Goal: Communication & Community: Answer question/provide support

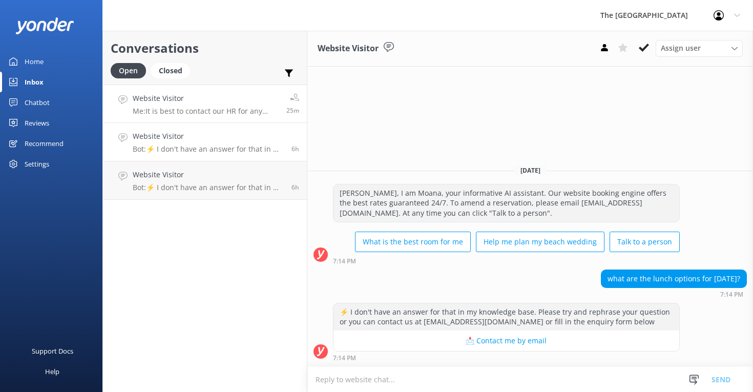
click at [204, 105] on div "Website Visitor Me: It is best to contact our HR for any job/work related conce…" at bounding box center [206, 104] width 146 height 22
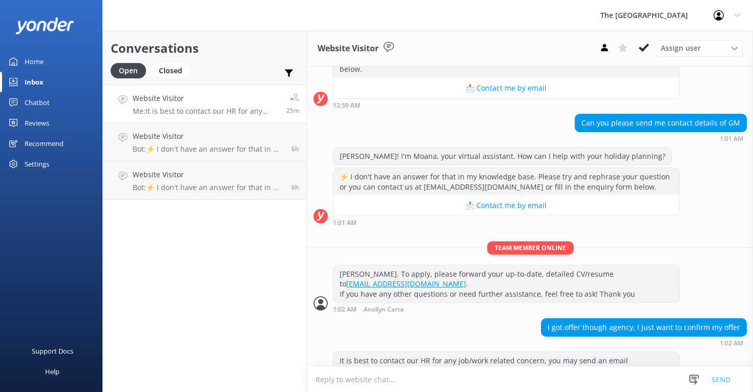
scroll to position [138, 0]
